Goal: Register for event/course

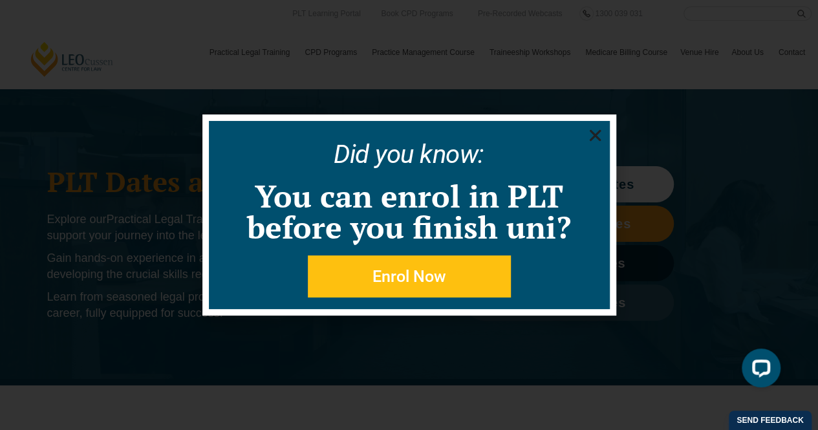
click at [592, 135] on icon "Close" at bounding box center [595, 135] width 16 height 16
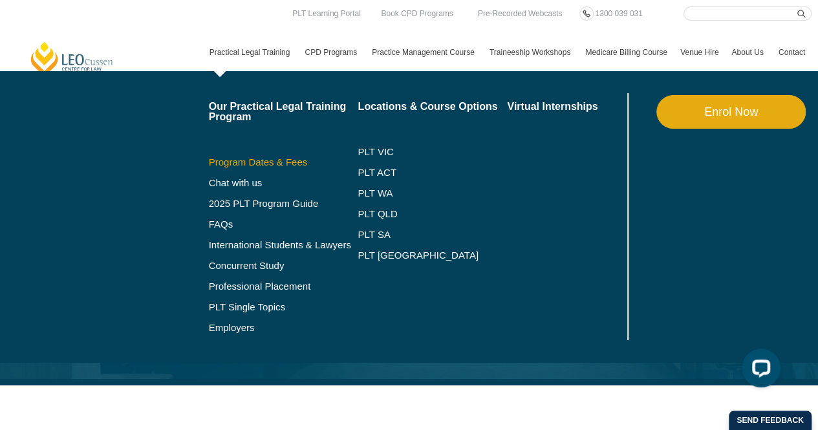
click at [257, 160] on link "Program Dates & Fees" at bounding box center [283, 162] width 149 height 10
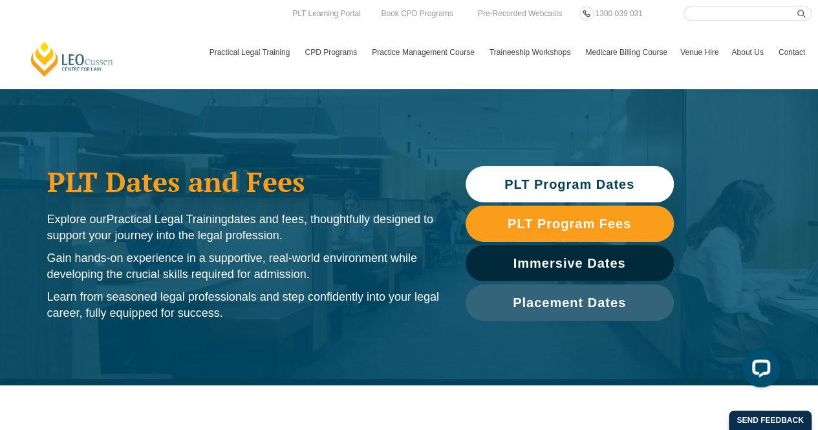
click at [523, 181] on span "PLT Program Dates" at bounding box center [569, 184] width 130 height 13
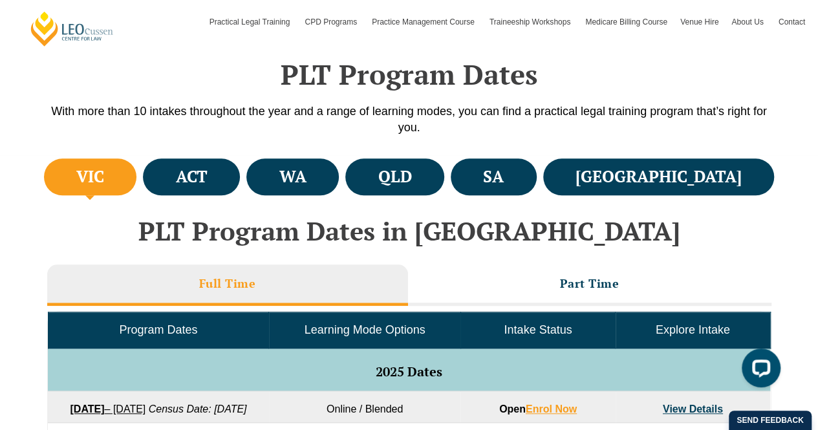
scroll to position [515, 0]
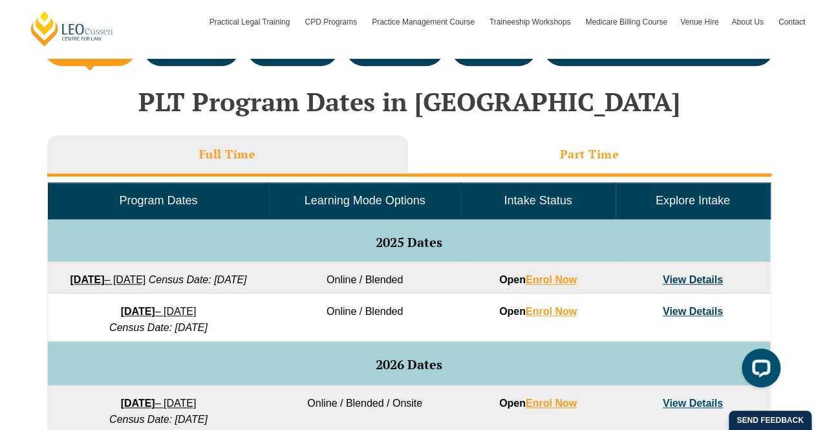
click at [578, 155] on h3 "Part Time" at bounding box center [589, 154] width 59 height 15
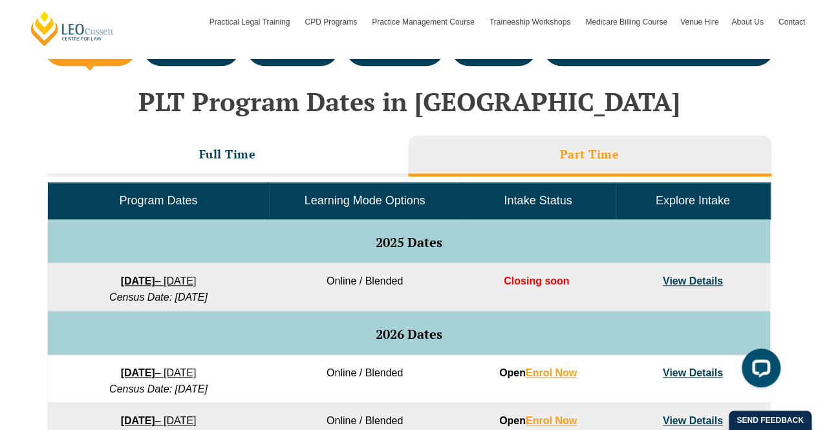
click at [197, 277] on link "8 September 2025 – 17 April 2026" at bounding box center [159, 280] width 76 height 11
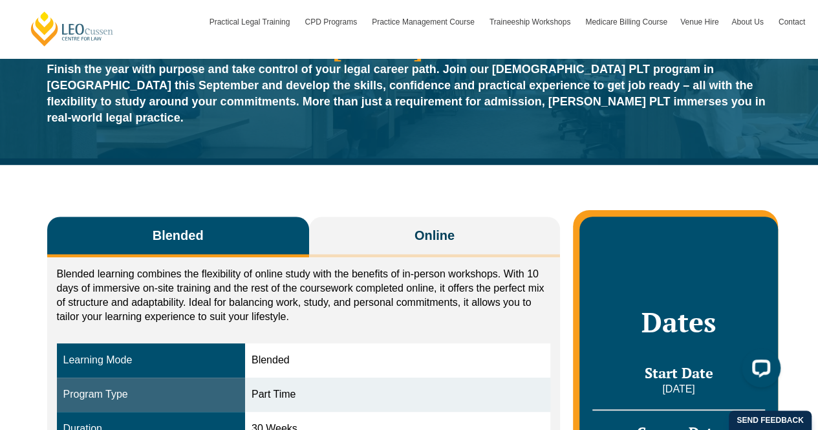
scroll to position [65, 0]
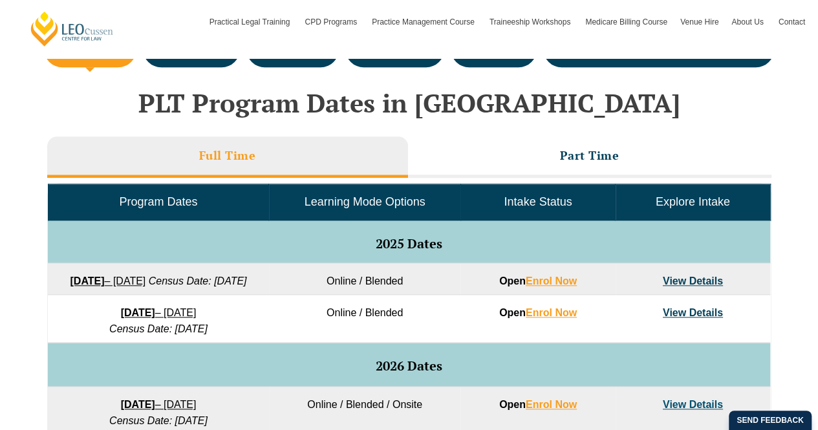
scroll to position [515, 0]
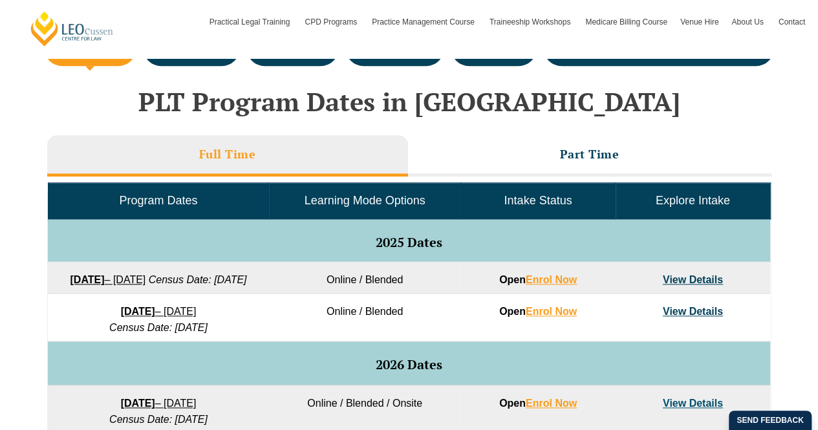
drag, startPoint x: 522, startPoint y: 153, endPoint x: 153, endPoint y: 274, distance: 387.9
click at [522, 153] on li "Part Time" at bounding box center [589, 155] width 363 height 41
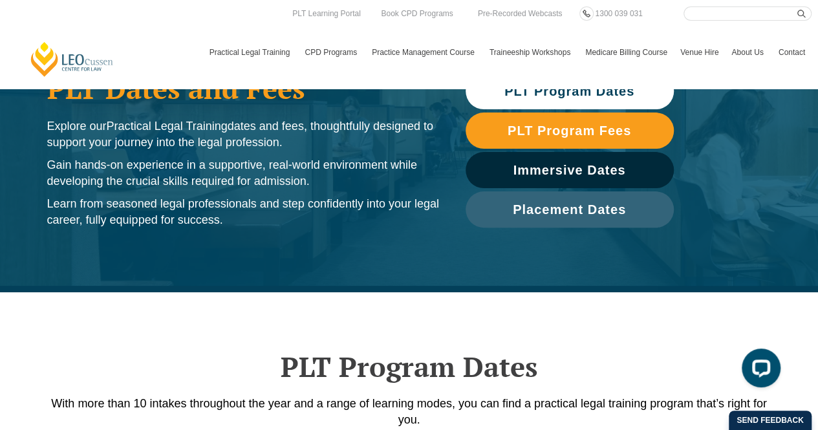
scroll to position [0, 0]
